Goal: Check status: Check status

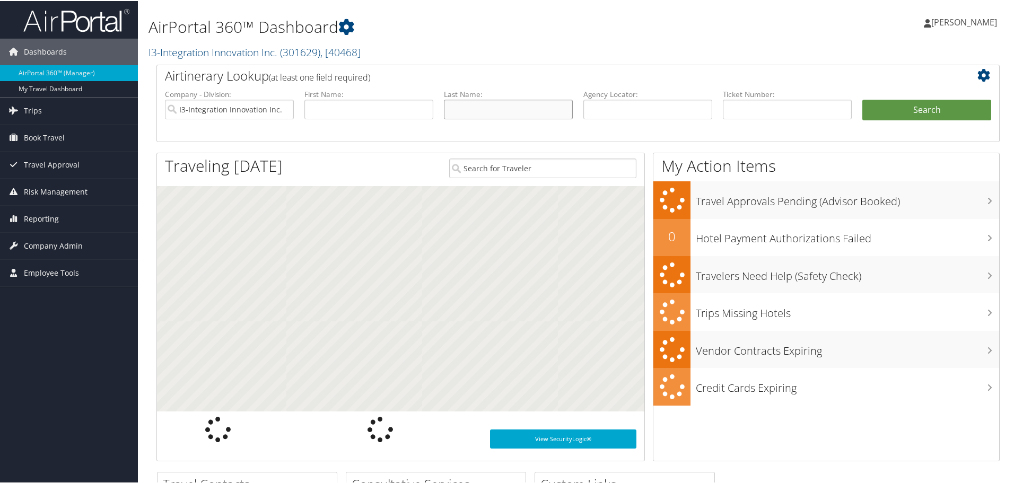
click at [484, 104] on input "text" at bounding box center [508, 109] width 129 height 20
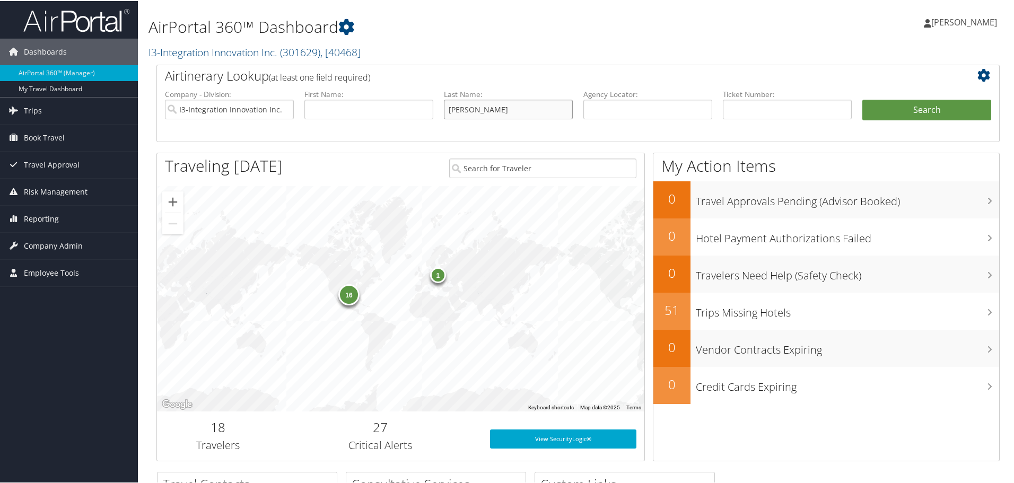
type input "jennings"
click at [862, 99] on button "Search" at bounding box center [926, 109] width 129 height 21
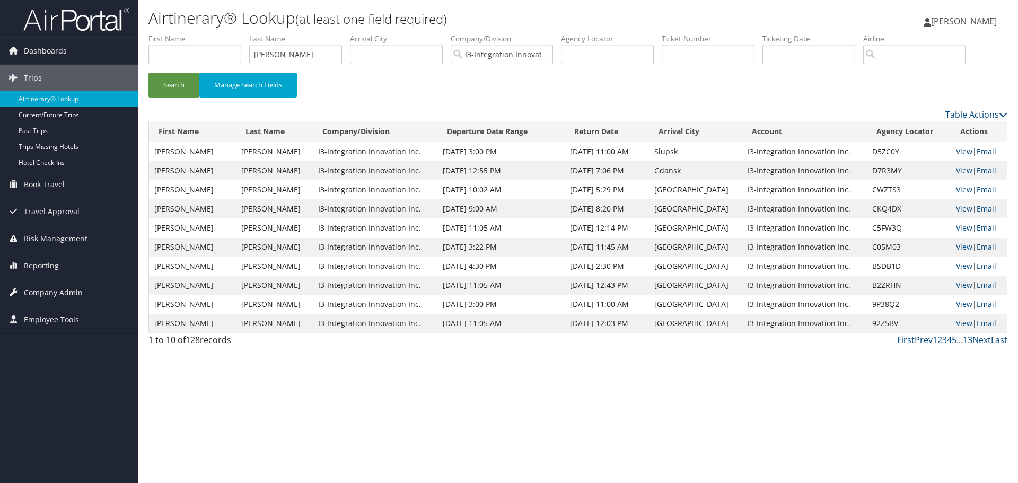
click at [956, 153] on link "View" at bounding box center [964, 151] width 16 height 10
click at [966, 169] on link "View" at bounding box center [964, 170] width 16 height 10
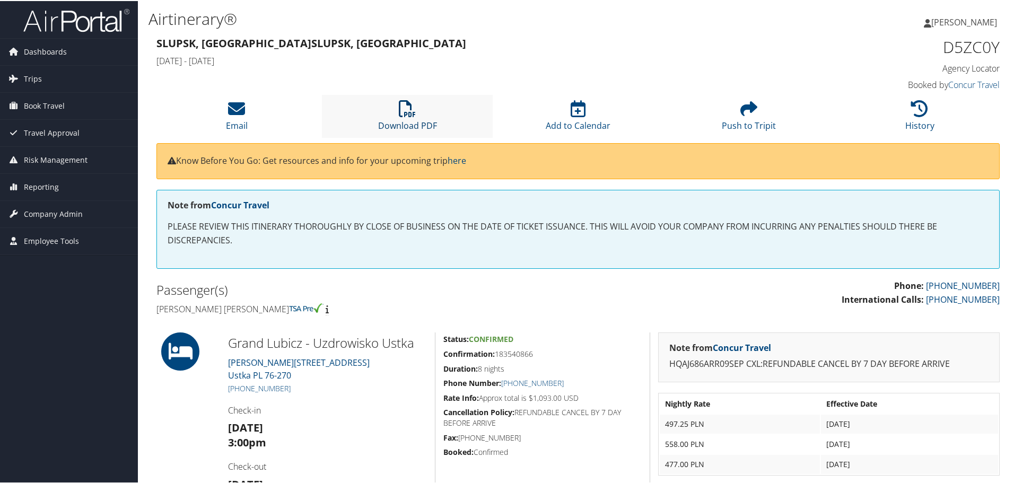
click at [401, 116] on icon at bounding box center [407, 107] width 17 height 17
